Goal: Find contact information: Find contact information

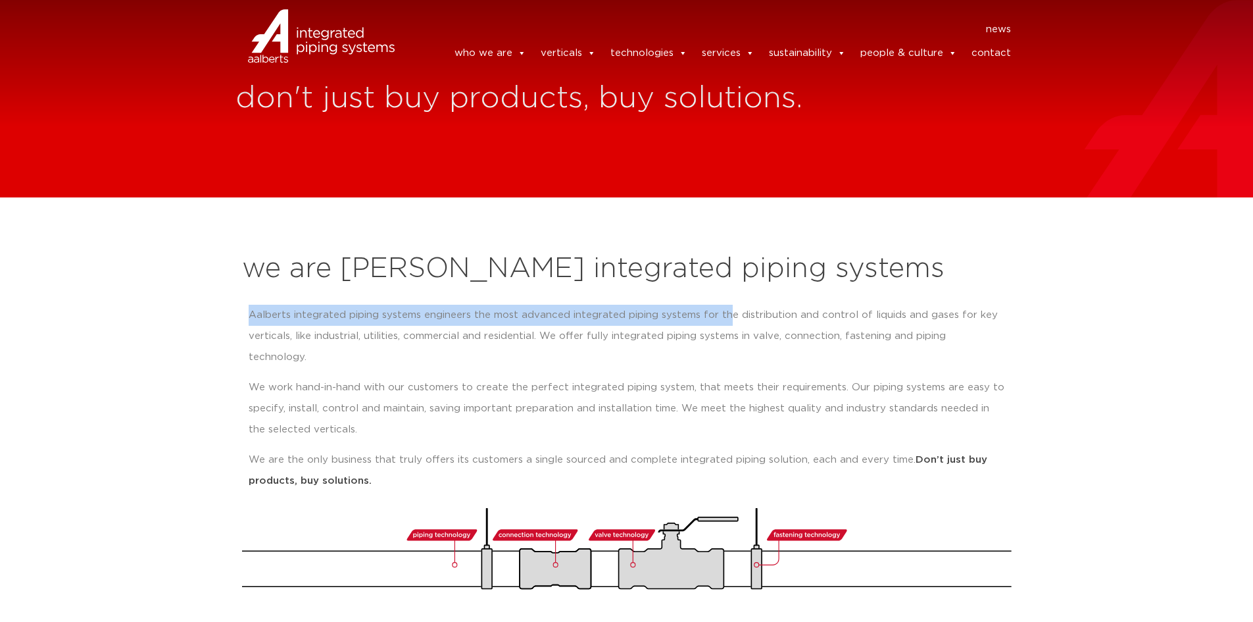
drag, startPoint x: 224, startPoint y: 320, endPoint x: 728, endPoint y: 325, distance: 504.6
click at [728, 325] on section "we are Aalberts integrated piping systems Aalberts integrated piping systems en…" at bounding box center [626, 414] width 1253 height 435
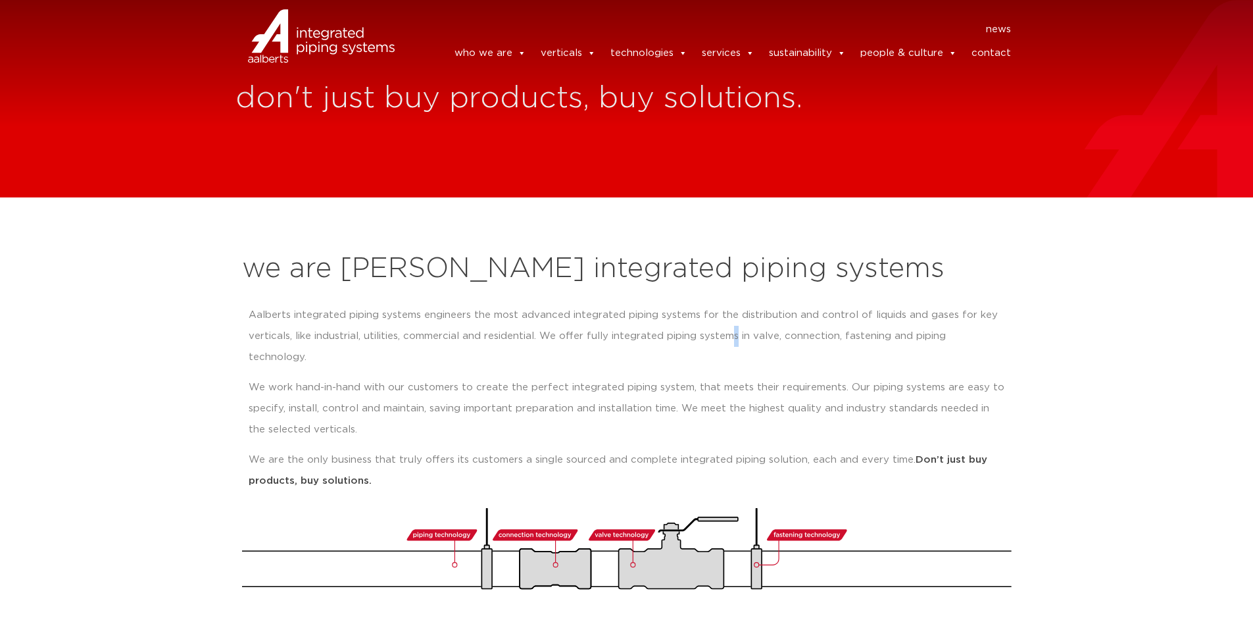
drag, startPoint x: 734, startPoint y: 335, endPoint x: 739, endPoint y: 341, distance: 7.9
click at [738, 339] on p "Aalberts integrated piping systems engineers the most advanced integrated pipin…" at bounding box center [627, 336] width 757 height 63
click at [968, 338] on p "Aalberts integrated piping systems engineers the most advanced integrated pipin…" at bounding box center [627, 336] width 757 height 63
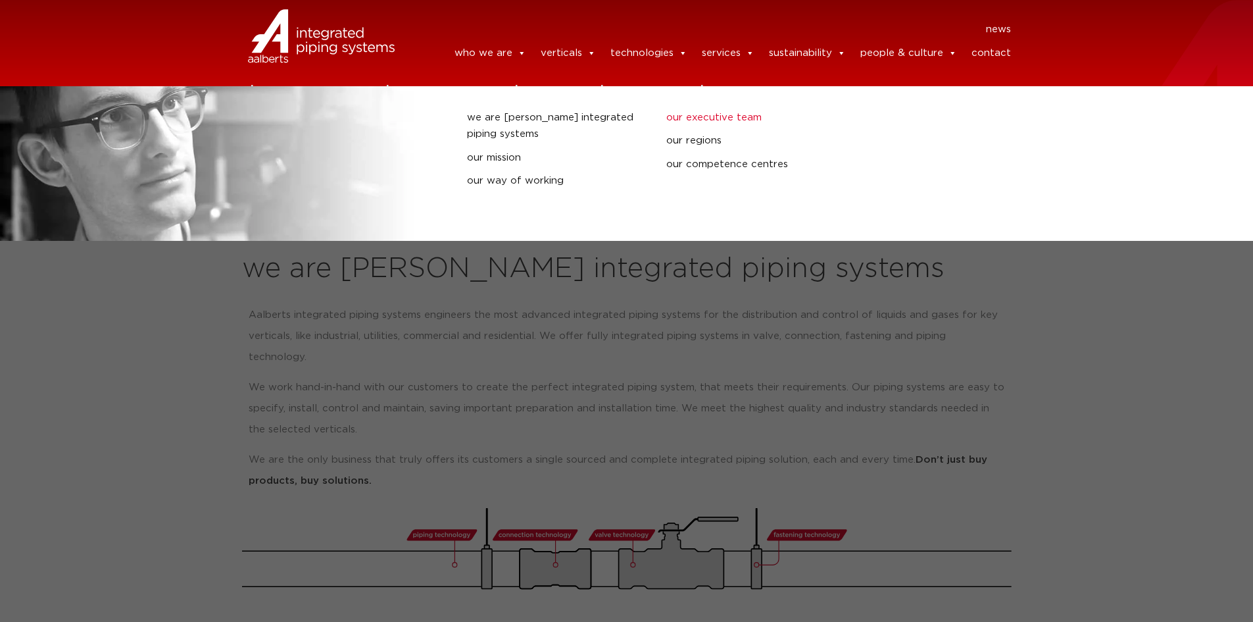
click at [709, 113] on link "our executive team" at bounding box center [756, 117] width 180 height 17
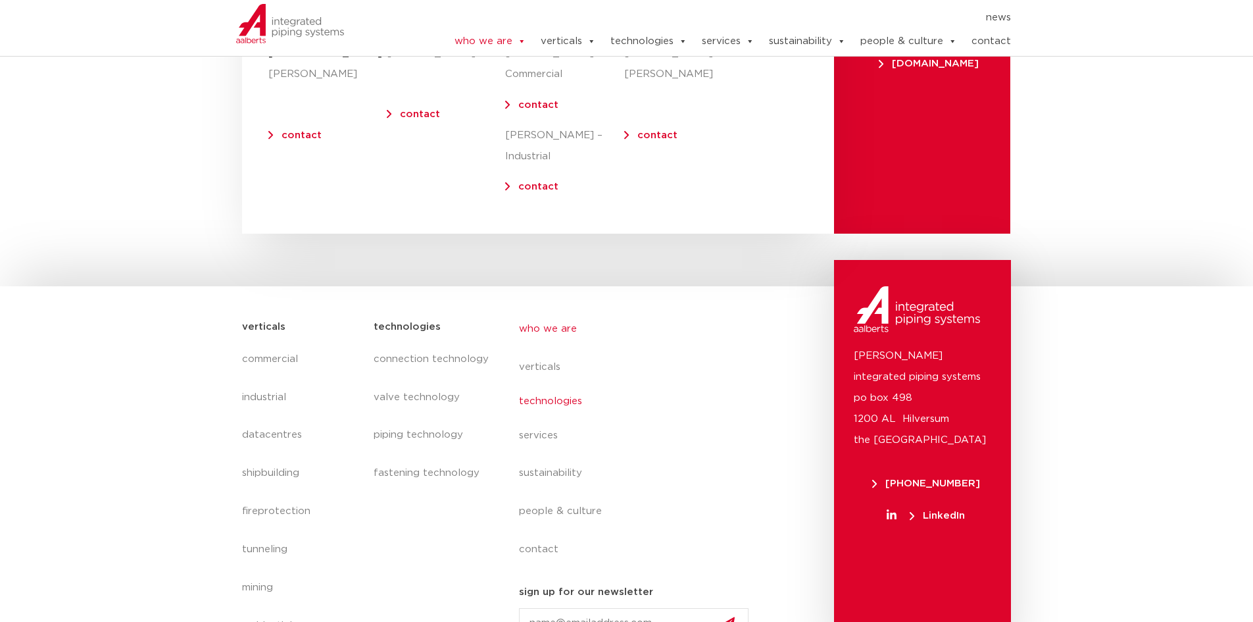
scroll to position [5229, 0]
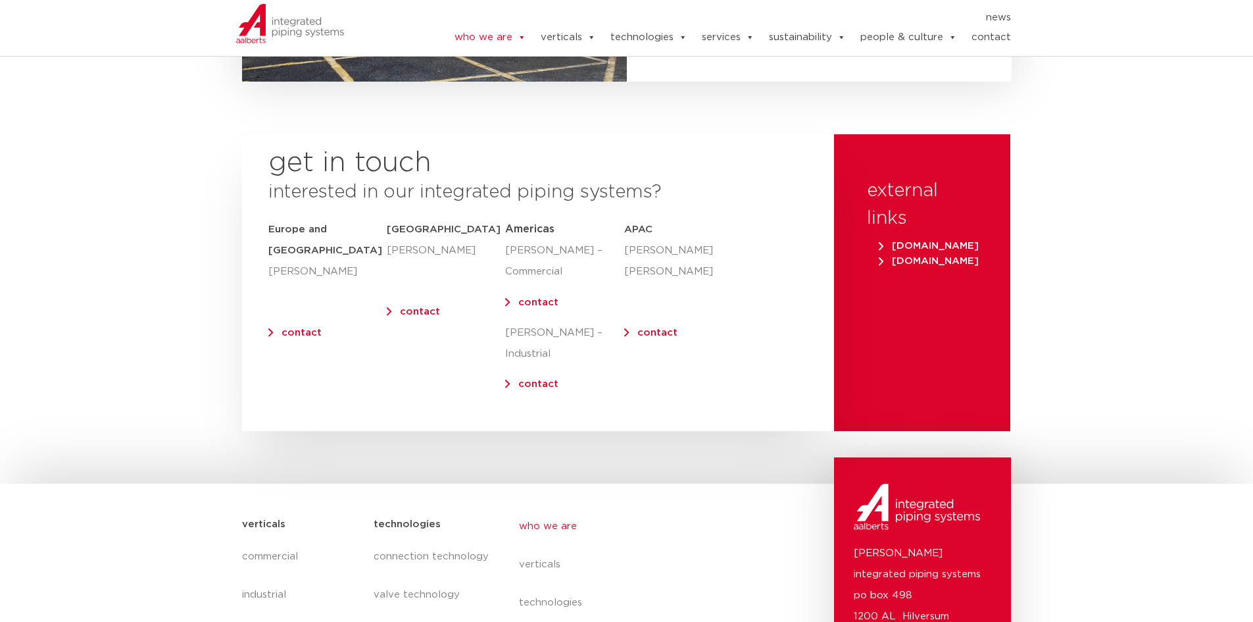
click at [993, 15] on link "news" at bounding box center [998, 17] width 25 height 13
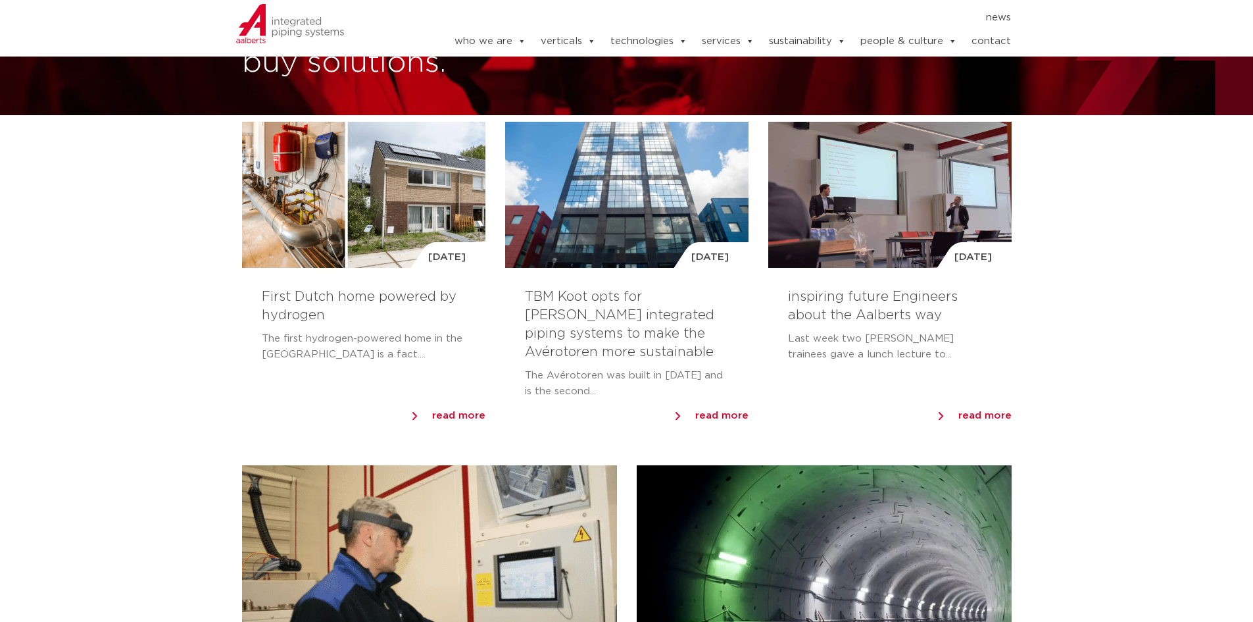
scroll to position [197, 0]
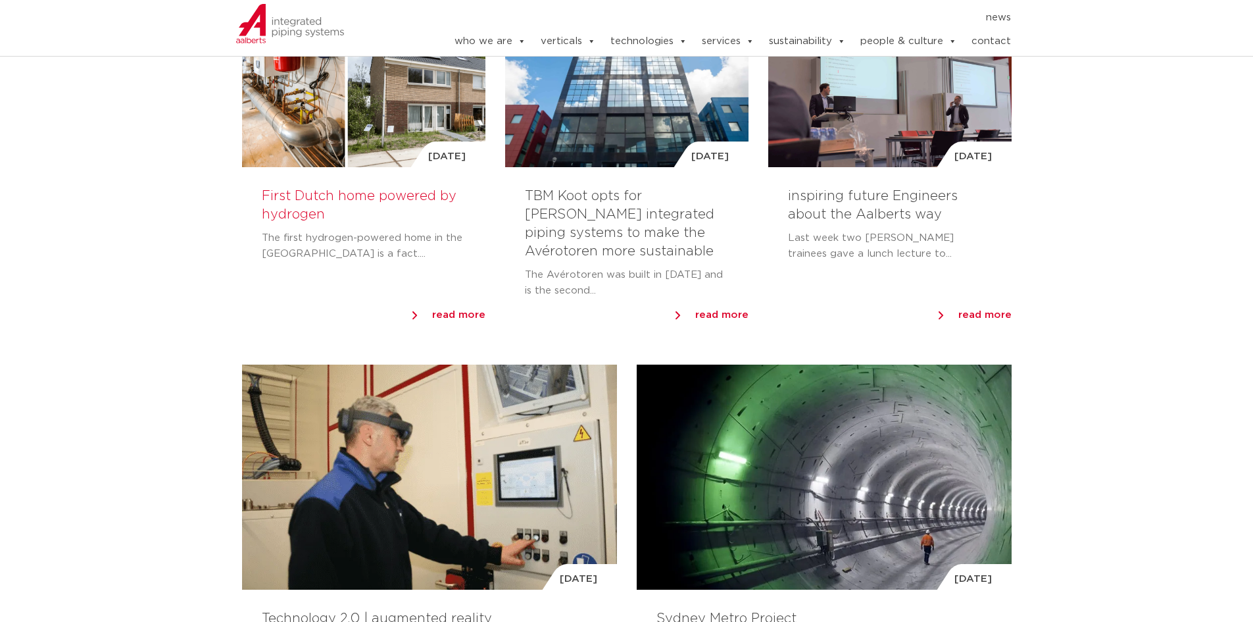
click at [315, 189] on link "First Dutch home powered by hydrogen" at bounding box center [359, 205] width 195 height 32
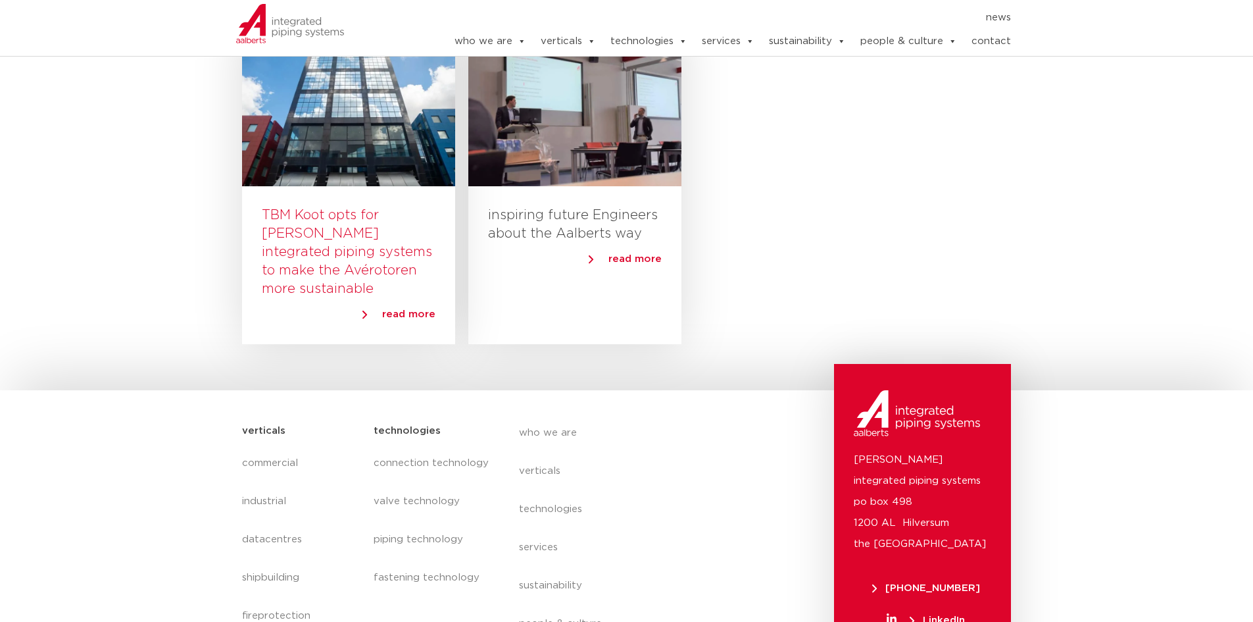
scroll to position [1316, 0]
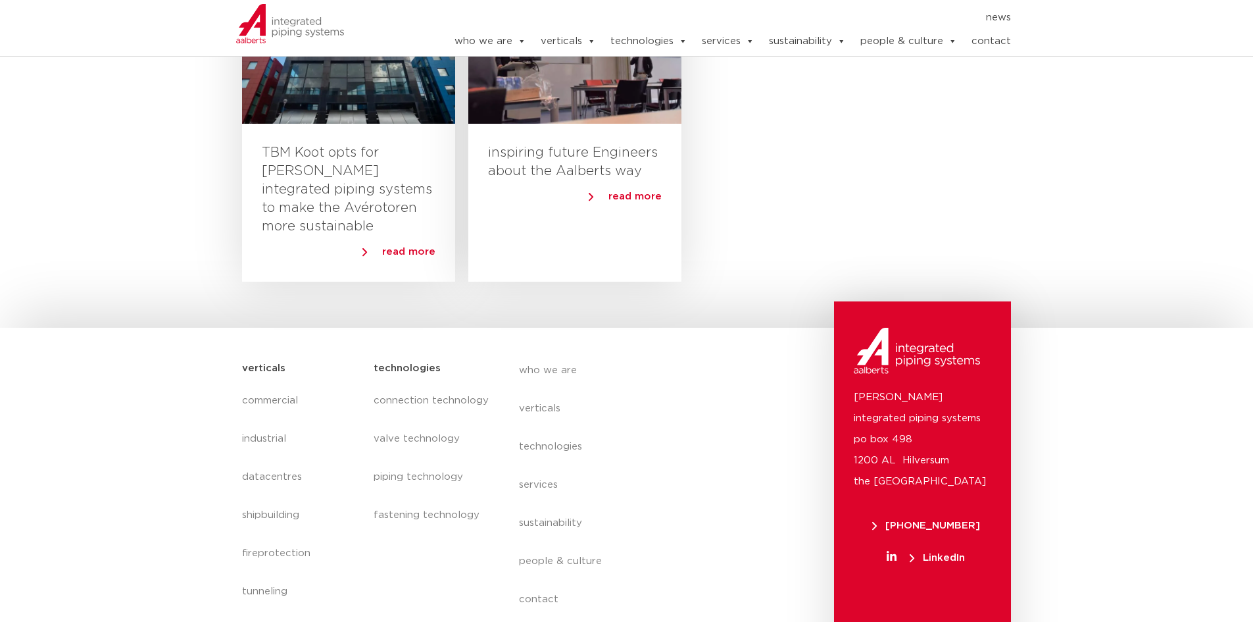
click at [1003, 36] on link "contact" at bounding box center [991, 41] width 39 height 26
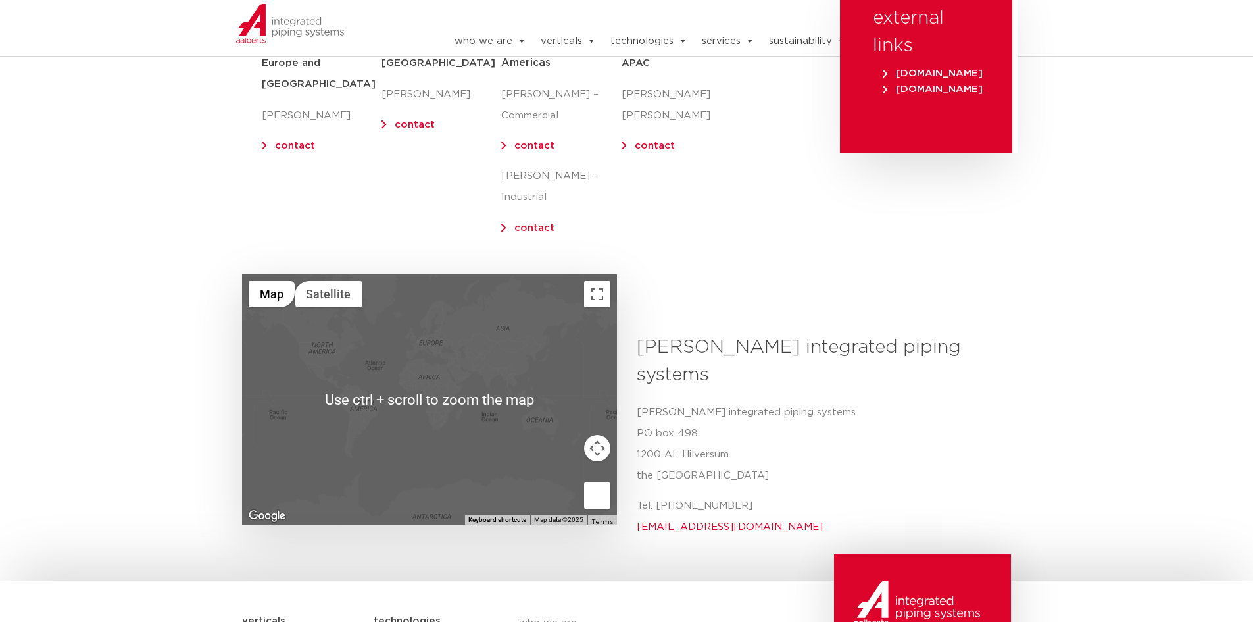
scroll to position [132, 0]
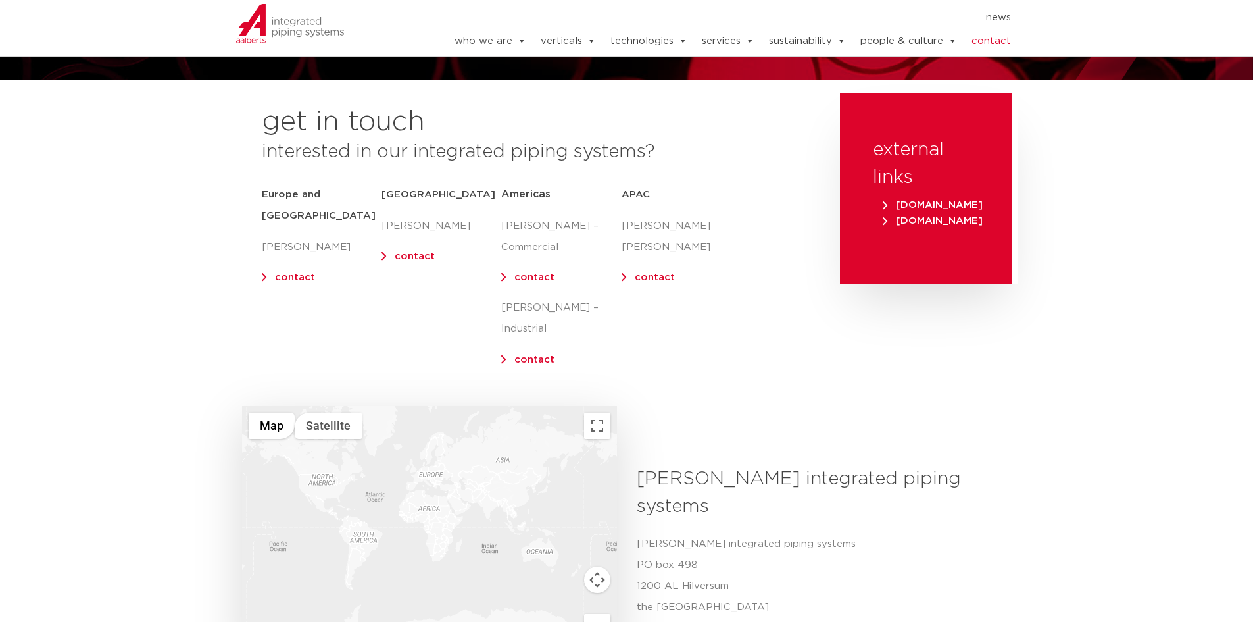
click at [531, 278] on link "contact" at bounding box center [534, 277] width 40 height 10
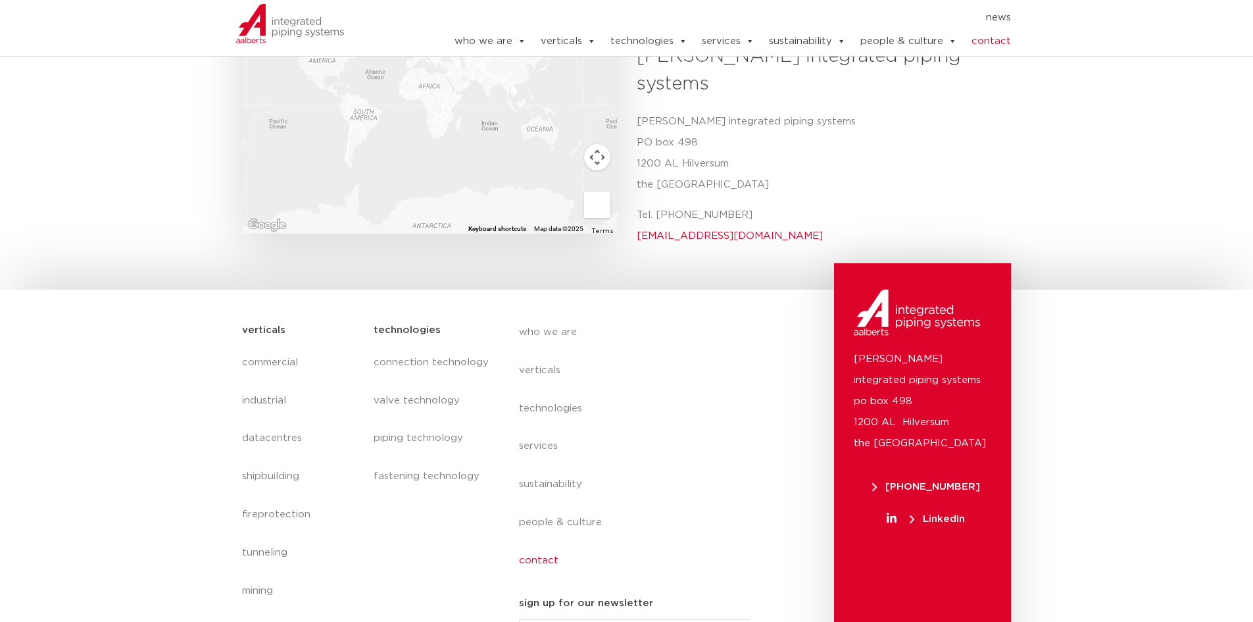
scroll to position [556, 0]
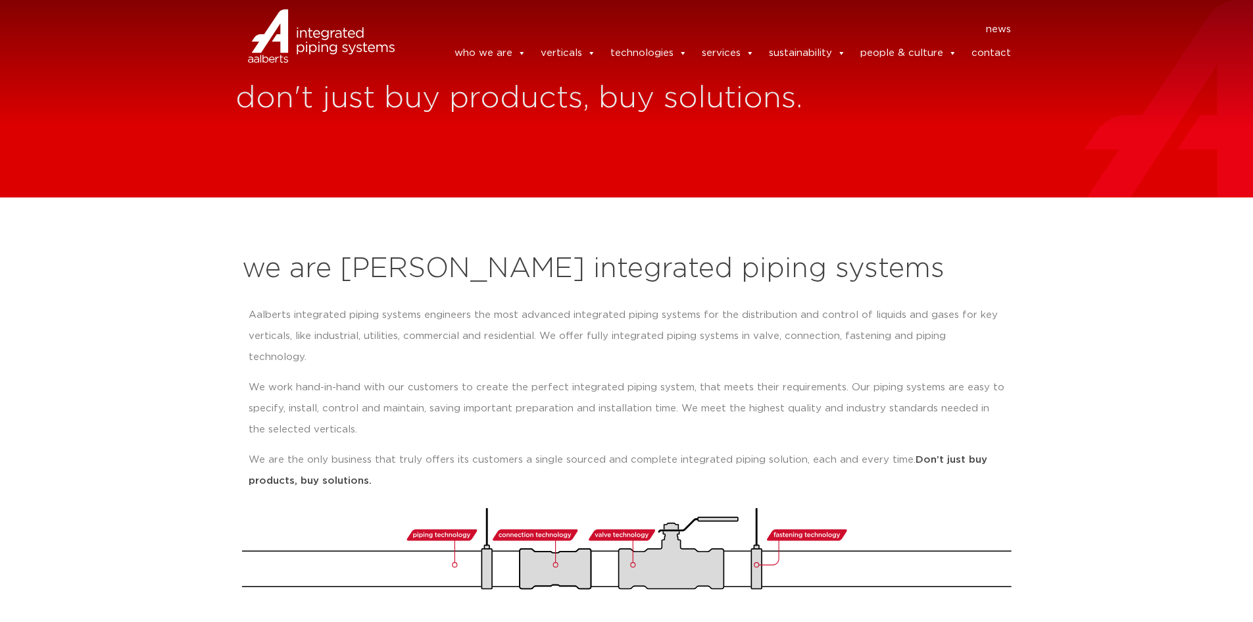
click at [1005, 48] on link "contact" at bounding box center [991, 53] width 39 height 26
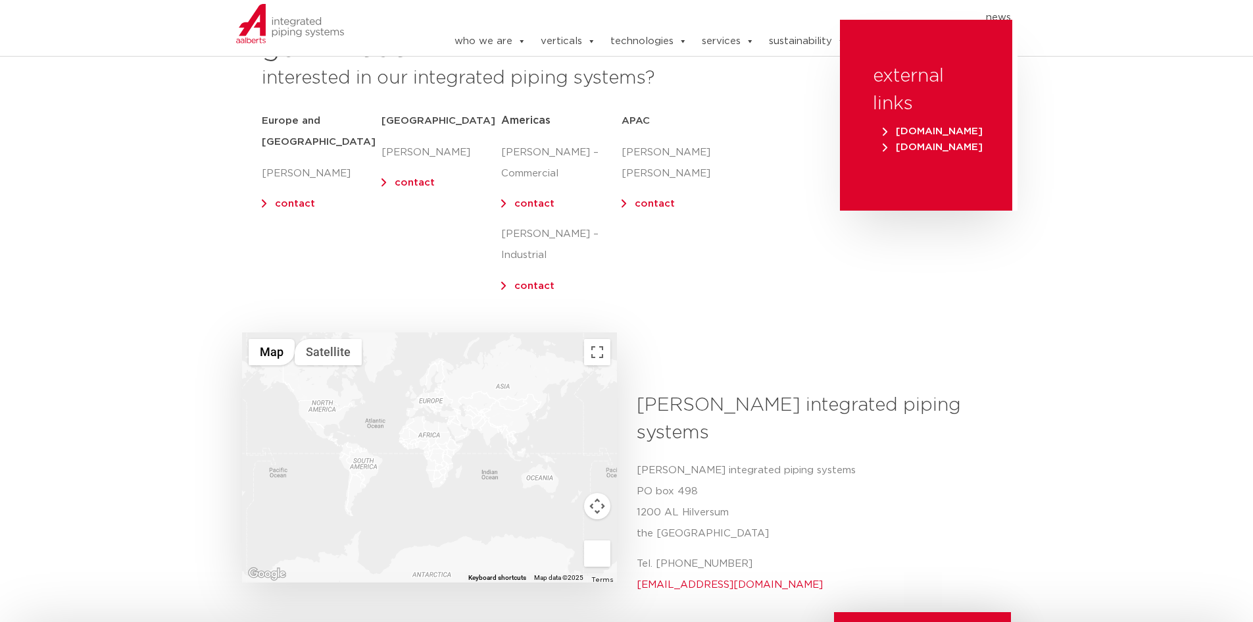
scroll to position [395, 0]
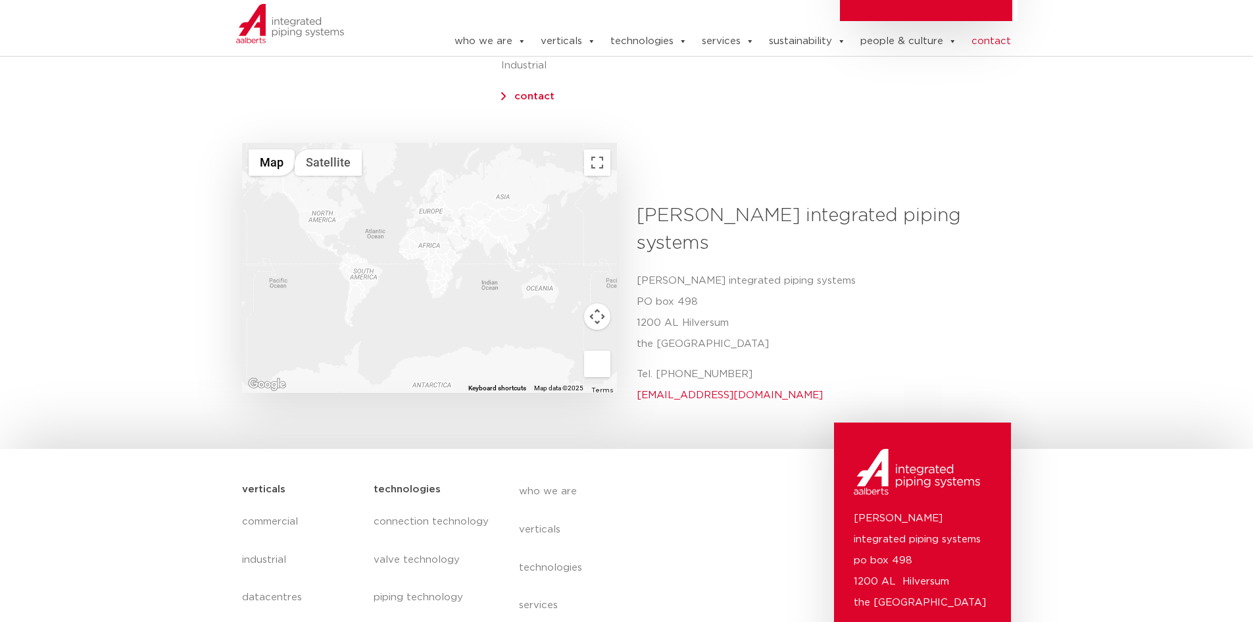
copy p "+31 (0) 35 6884 211"
drag, startPoint x: 659, startPoint y: 331, endPoint x: 817, endPoint y: 320, distance: 158.9
click at [817, 364] on p "Tel. +31 (0) 35 6884 211 info@aalberts-ips.com" at bounding box center [819, 385] width 365 height 42
click at [260, 8] on img at bounding box center [290, 23] width 109 height 39
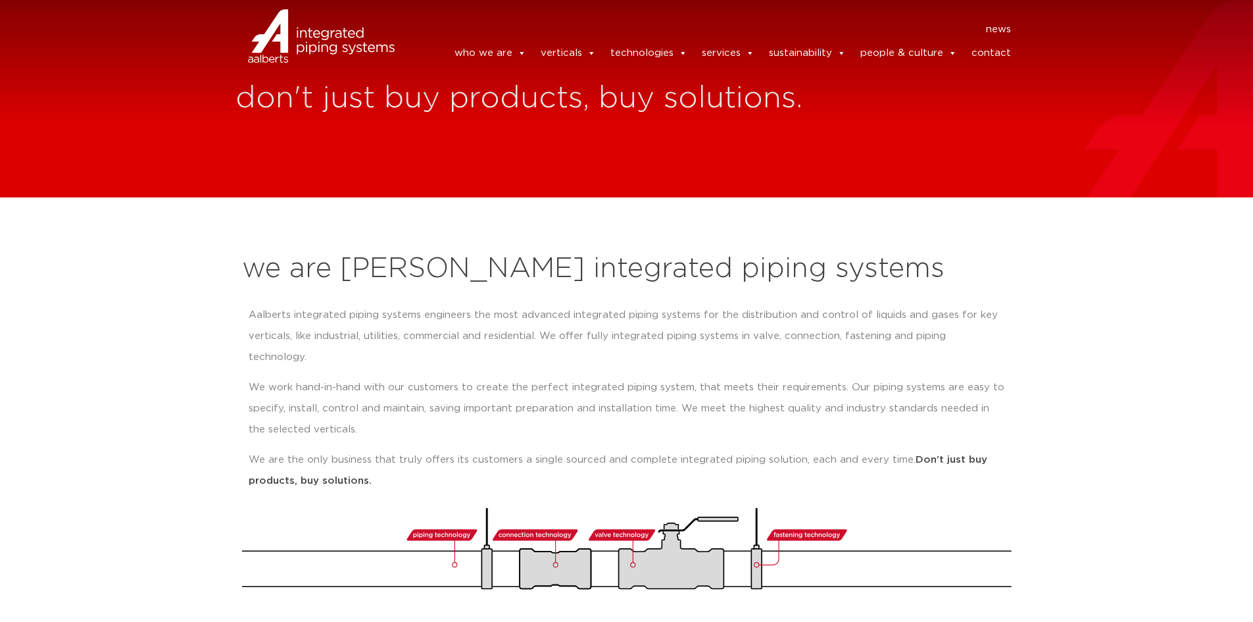
click at [482, 271] on h2 "we are [PERSON_NAME] integrated piping systems" at bounding box center [627, 269] width 770 height 32
click at [318, 278] on h2 "we are [PERSON_NAME] integrated piping systems" at bounding box center [627, 269] width 770 height 32
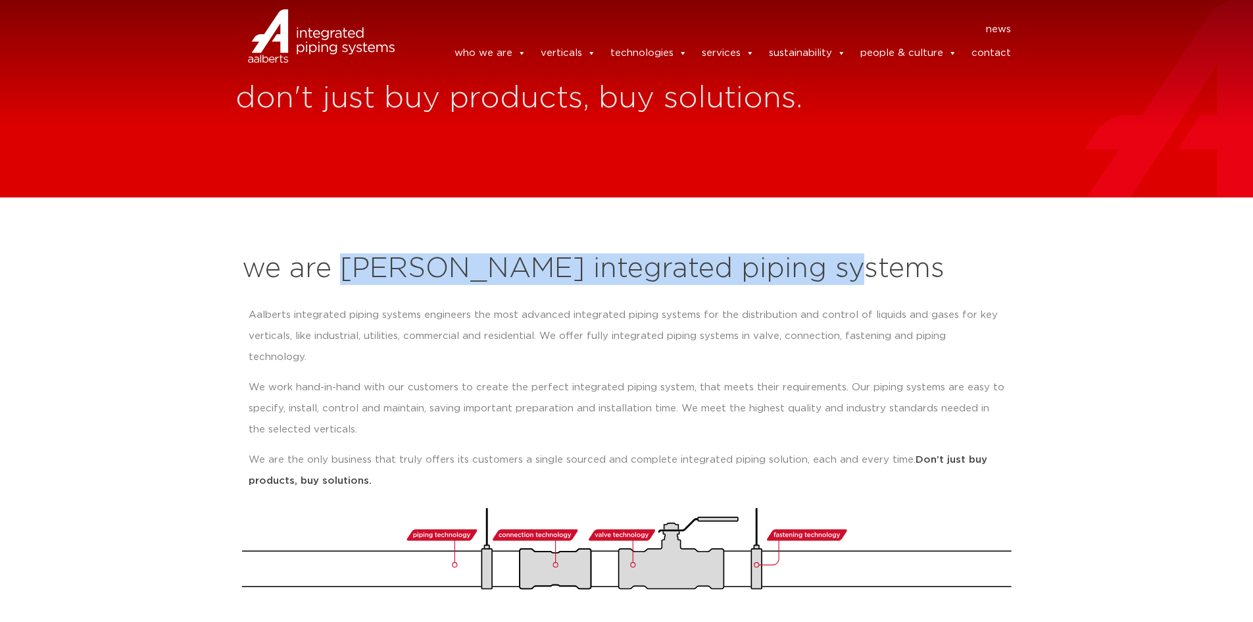
drag, startPoint x: 345, startPoint y: 263, endPoint x: 920, endPoint y: 239, distance: 576.1
click at [920, 239] on section "we are Aalberts integrated piping systems Aalberts integrated piping systems en…" at bounding box center [626, 414] width 1253 height 435
copy h2 "[PERSON_NAME] integrated piping systems"
